Goal: Task Accomplishment & Management: Use online tool/utility

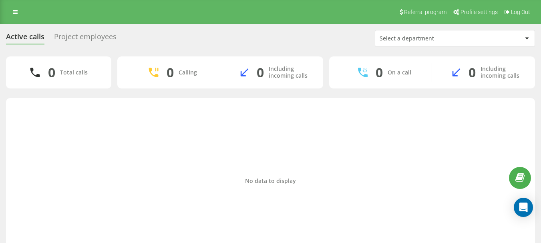
click at [430, 44] on div "Select a department" at bounding box center [454, 38] width 159 height 16
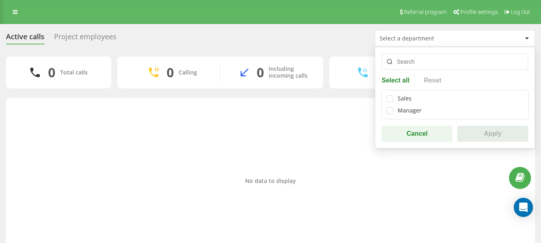
click at [234, 16] on div "Referral program Profile settings Log Out" at bounding box center [270, 12] width 541 height 24
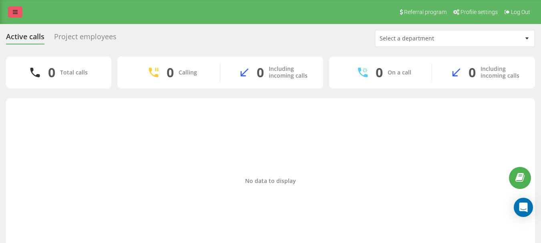
click at [19, 10] on link at bounding box center [15, 11] width 14 height 11
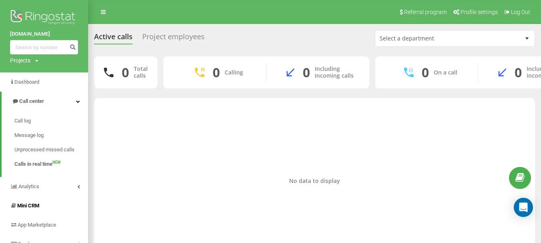
click at [27, 211] on link "Mini CRM" at bounding box center [44, 205] width 88 height 19
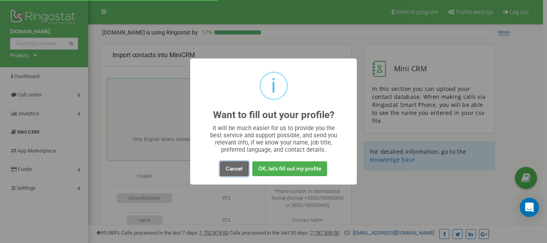
click at [239, 170] on button "Cancel" at bounding box center [234, 168] width 29 height 15
